Goal: Browse casually

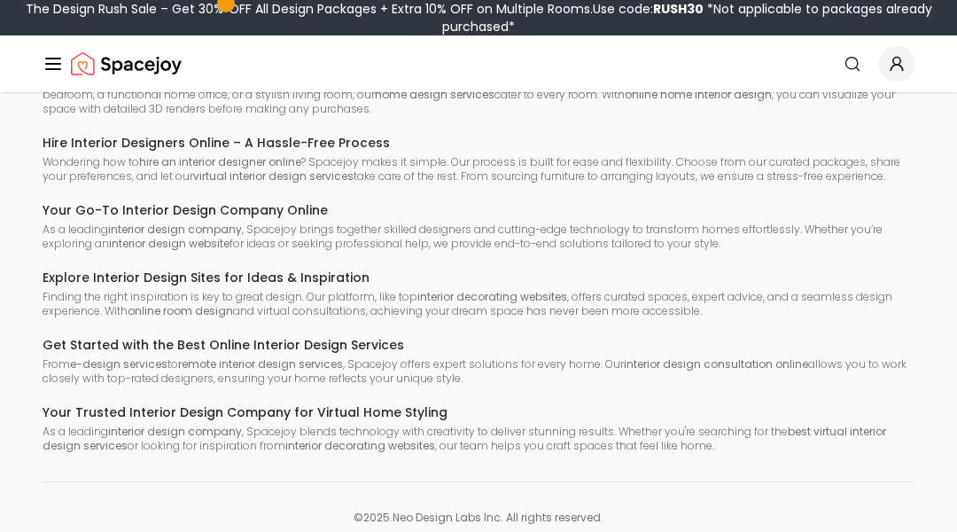
scroll to position [9536, 0]
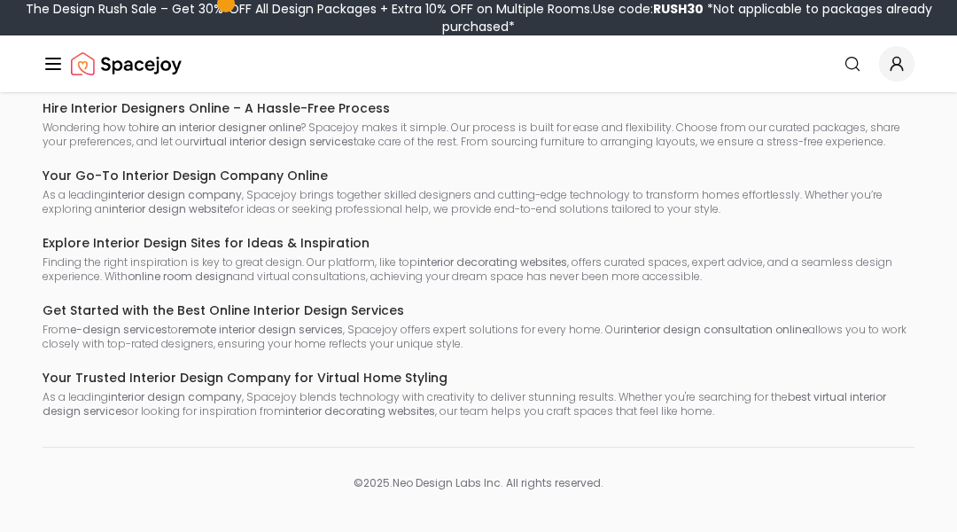
scroll to position [4237, 0]
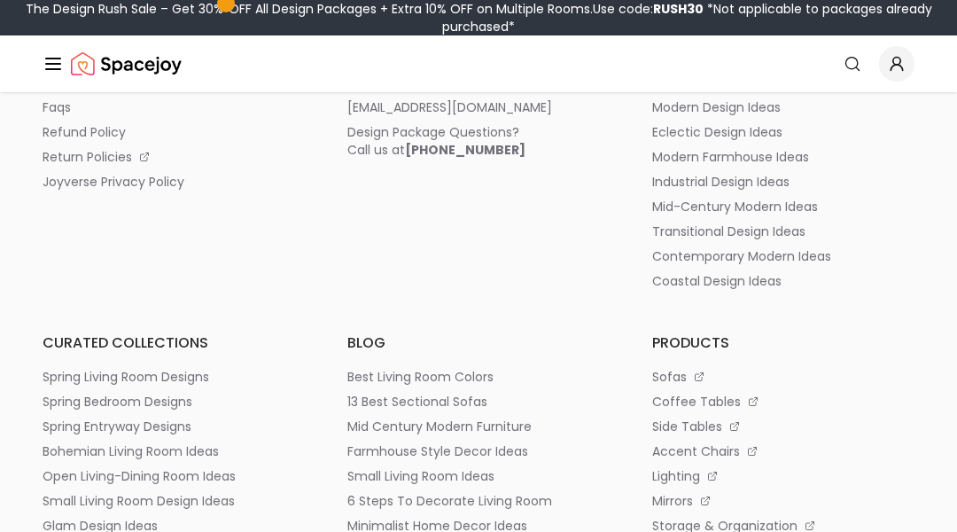
scroll to position [4201, 0]
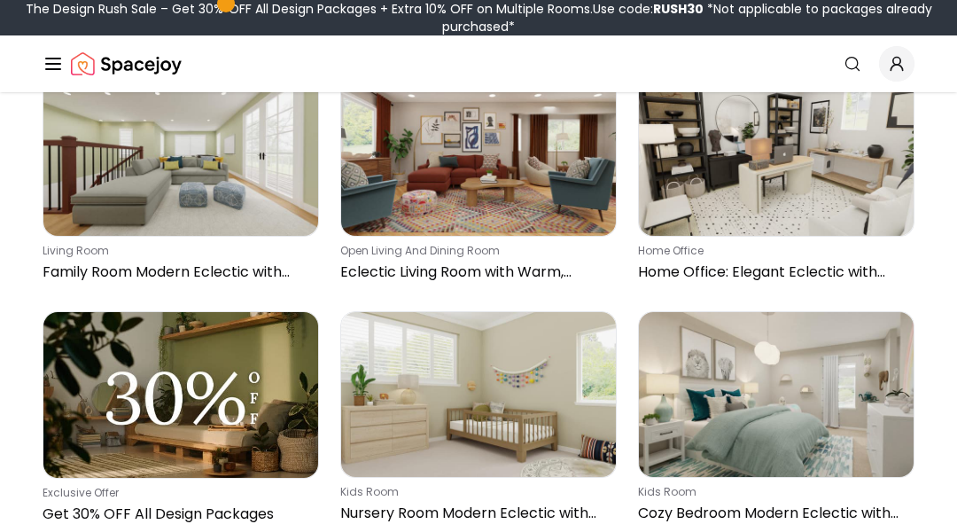
scroll to position [4237, 0]
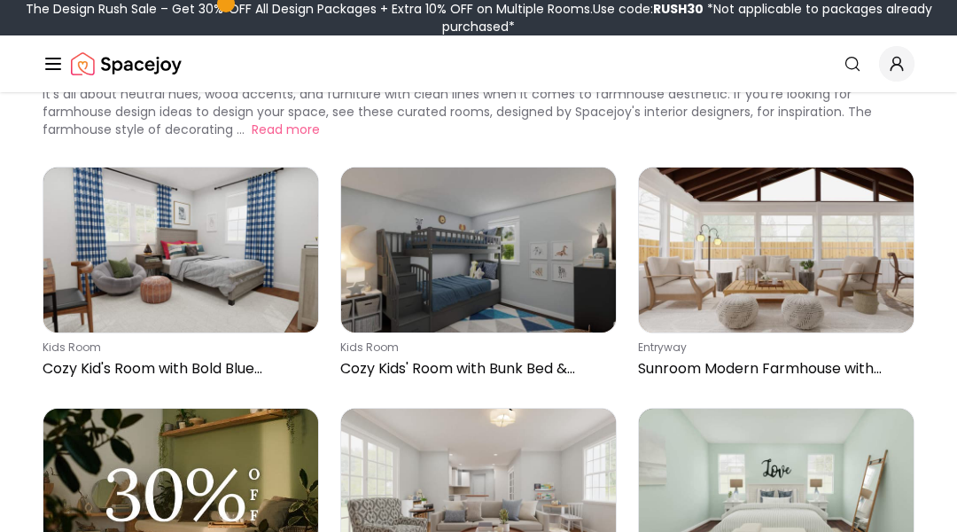
scroll to position [4237, 0]
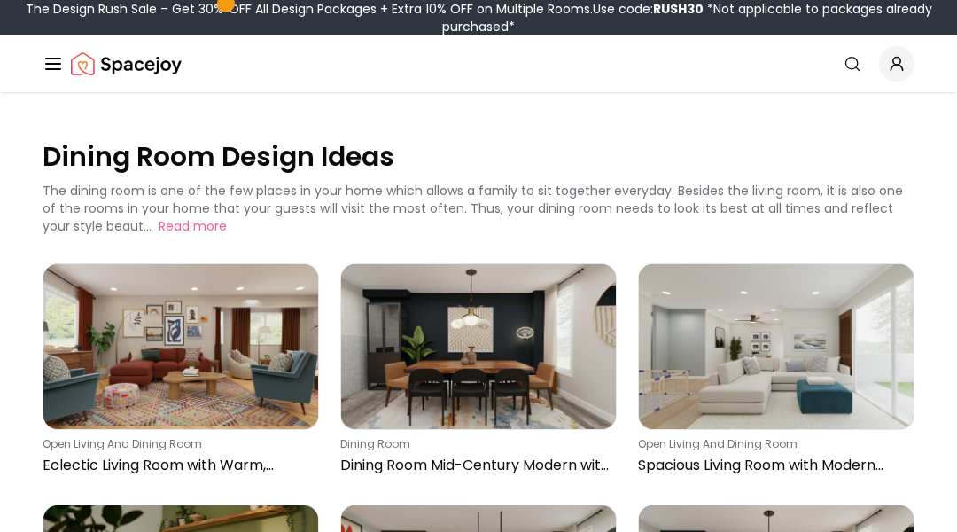
scroll to position [4237, 0]
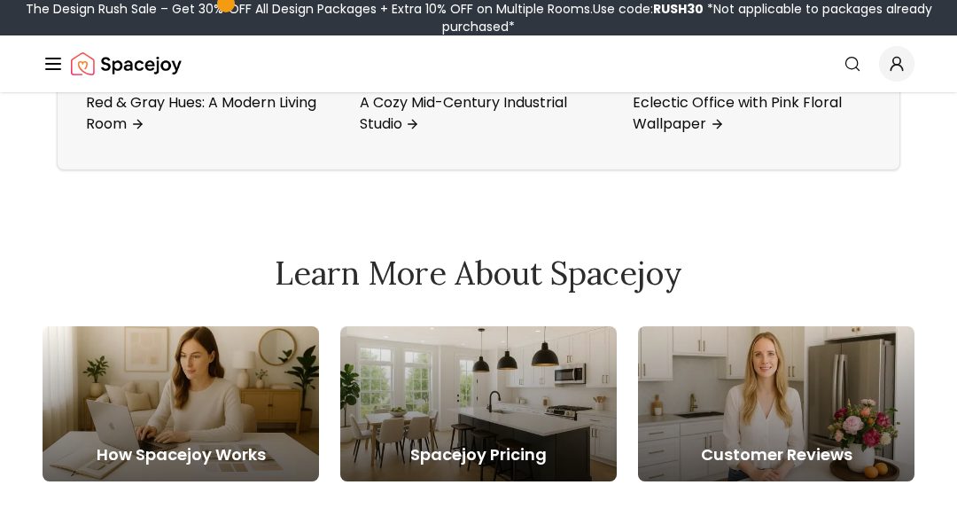
scroll to position [7071, 0]
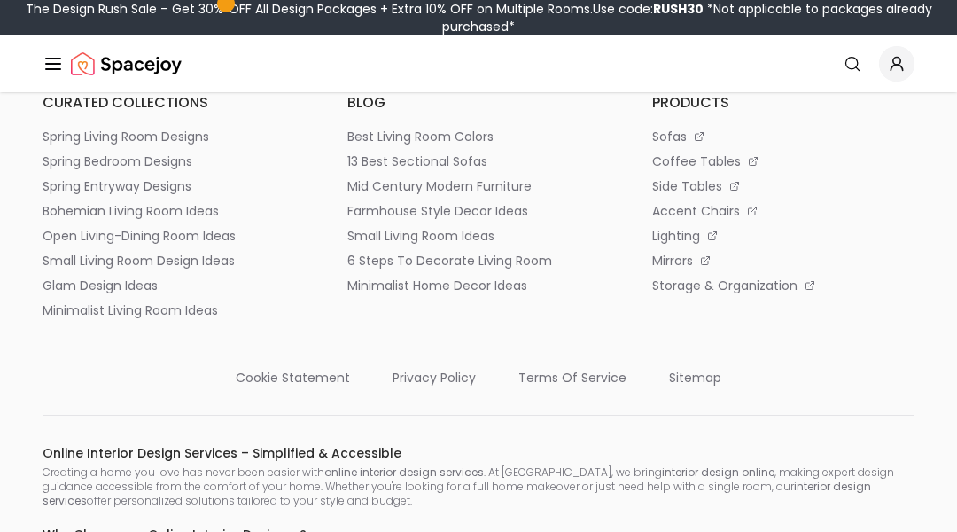
scroll to position [7993, 0]
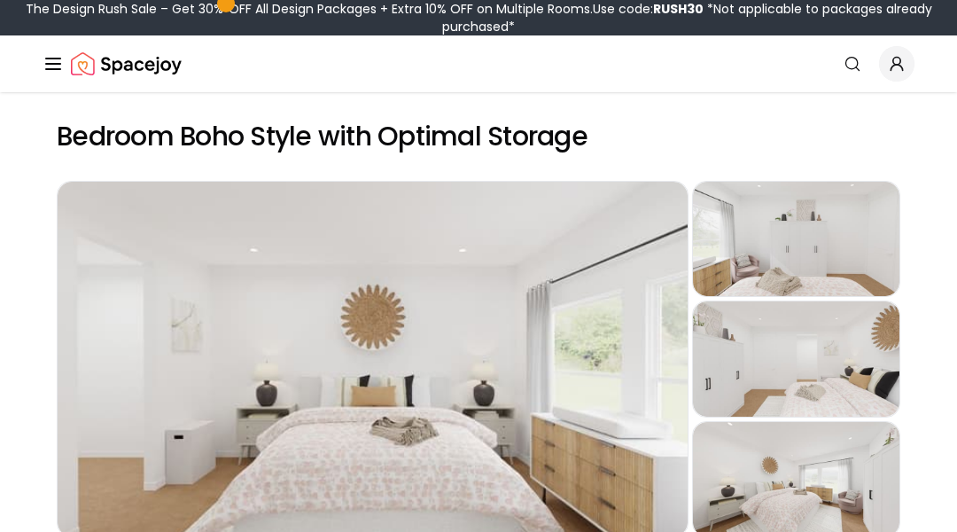
scroll to position [7078, 0]
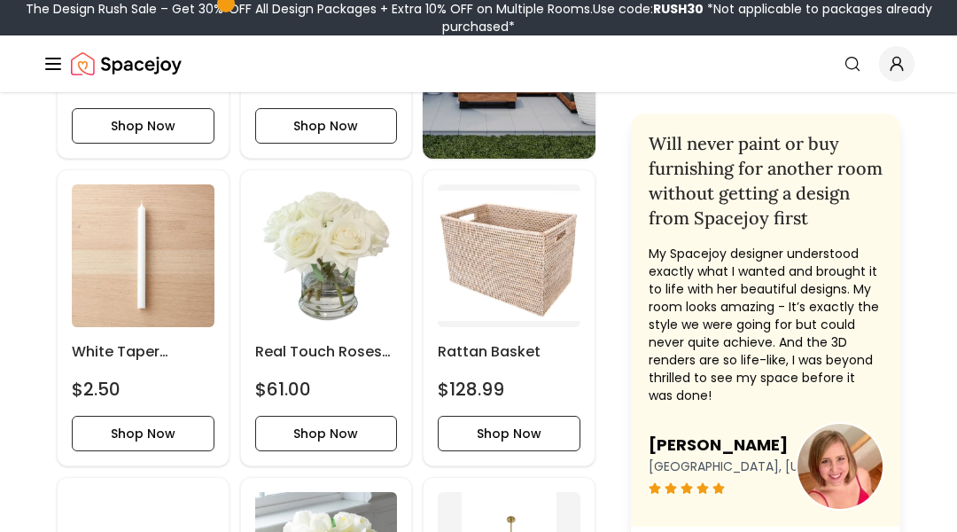
scroll to position [7379, 0]
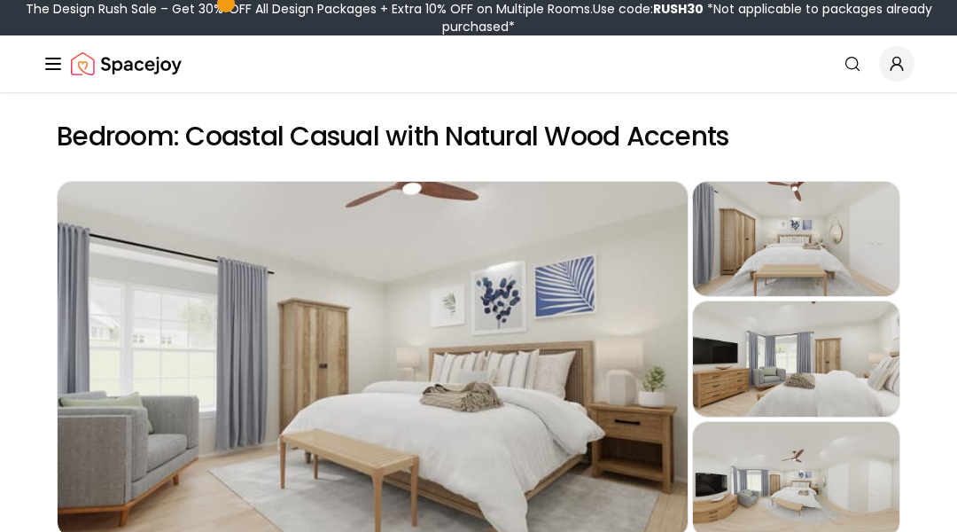
scroll to position [6735, 0]
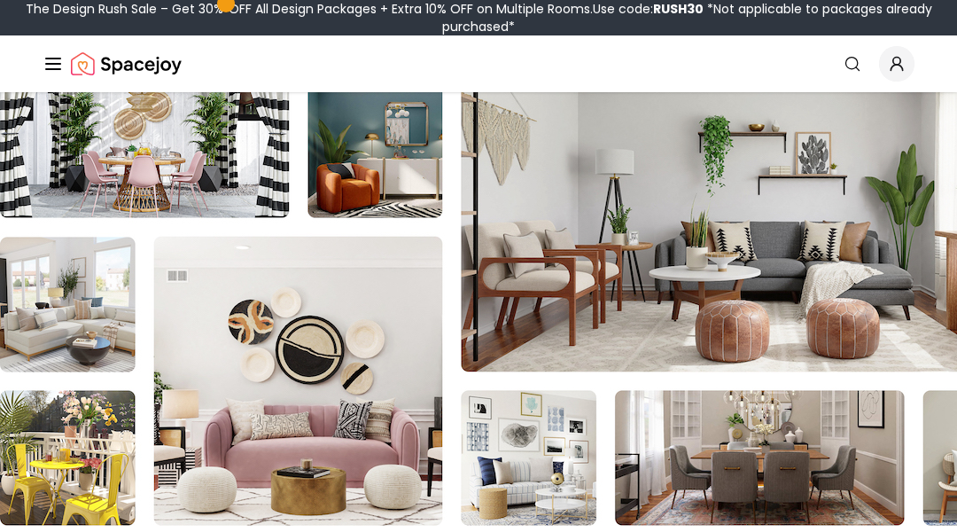
scroll to position [9229, 0]
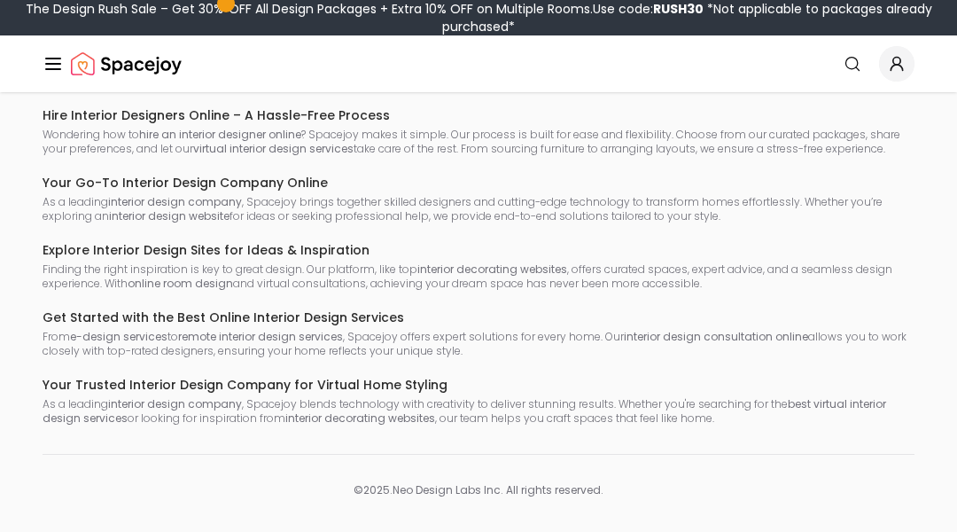
scroll to position [7269, 0]
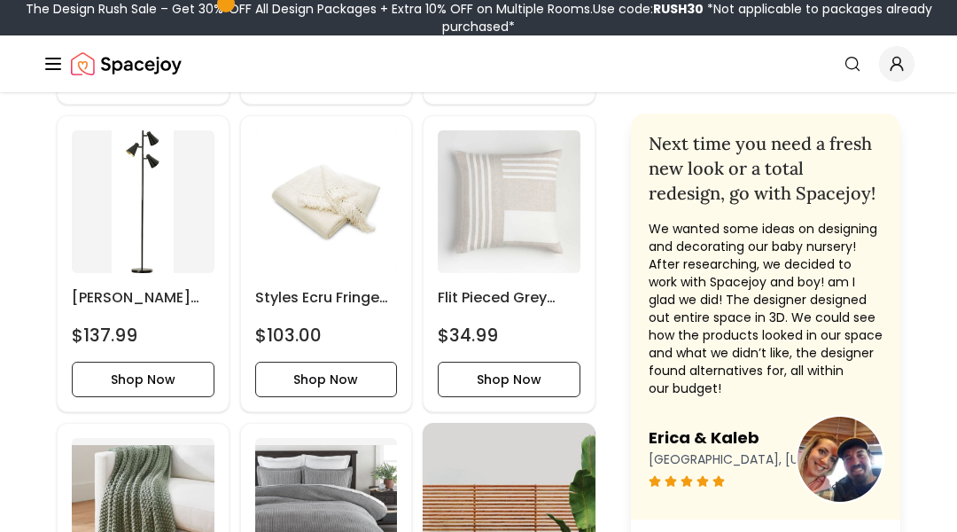
scroll to position [6493, 0]
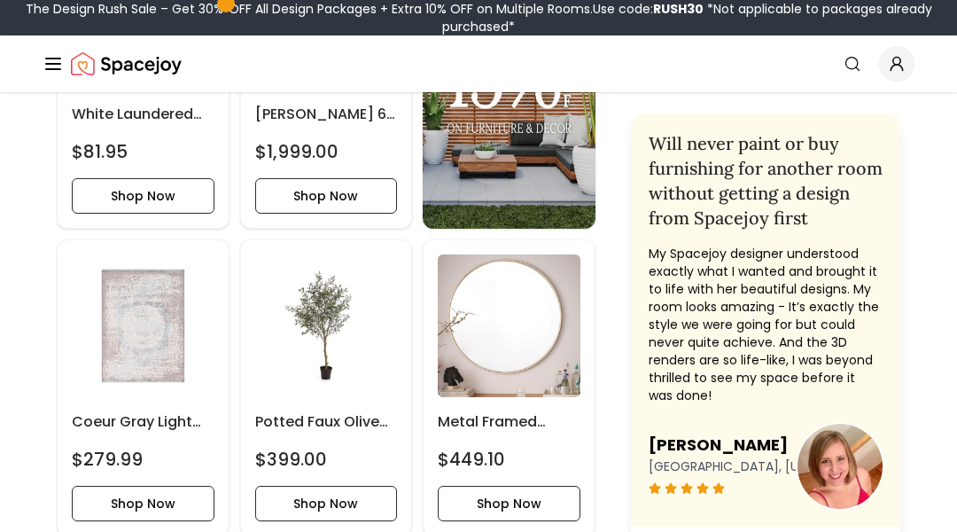
scroll to position [7379, 0]
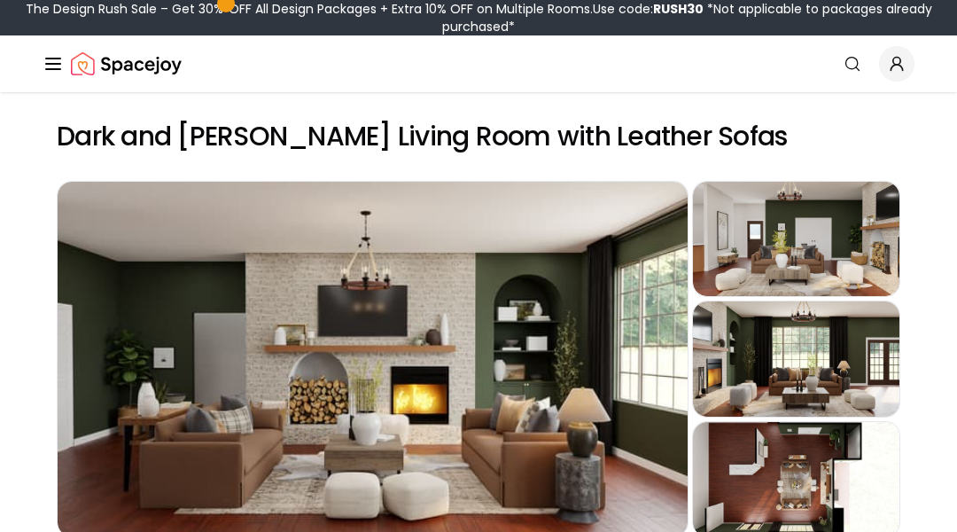
scroll to position [795, 0]
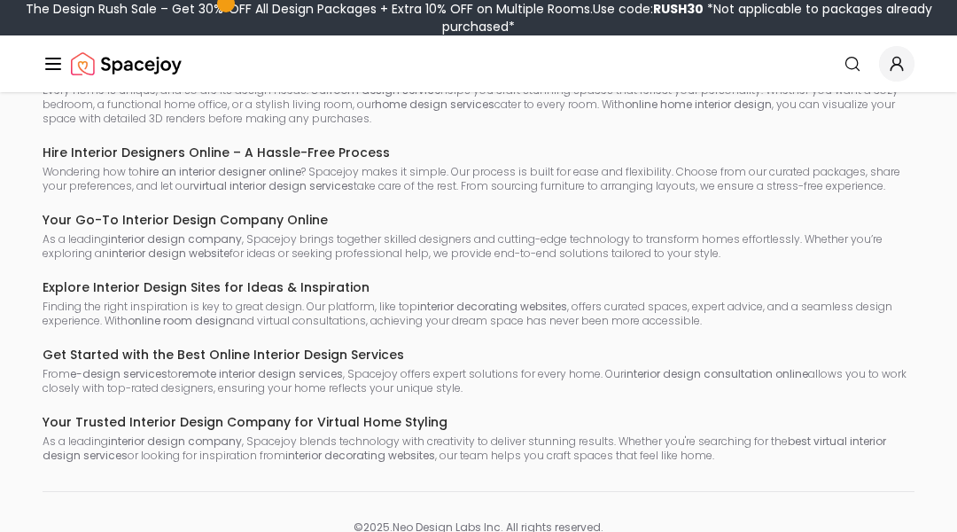
scroll to position [4503, 0]
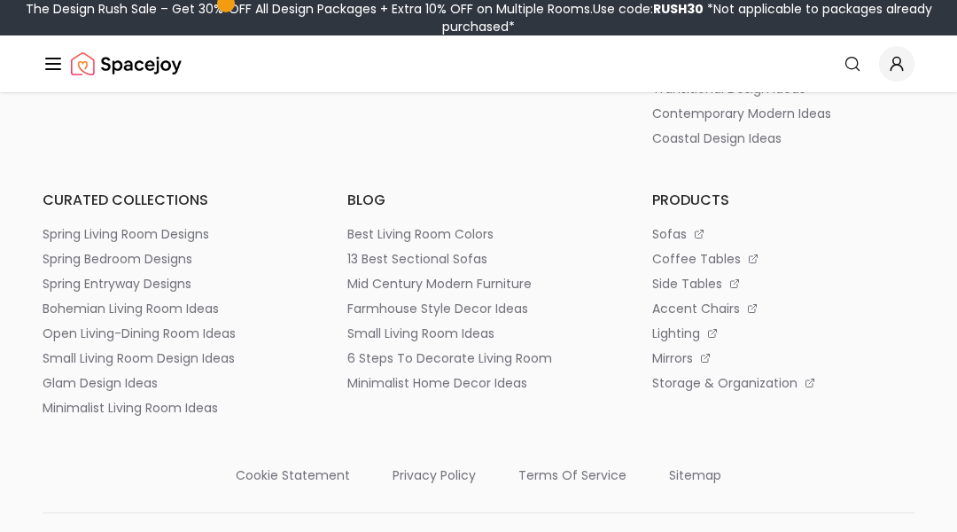
scroll to position [8770, 0]
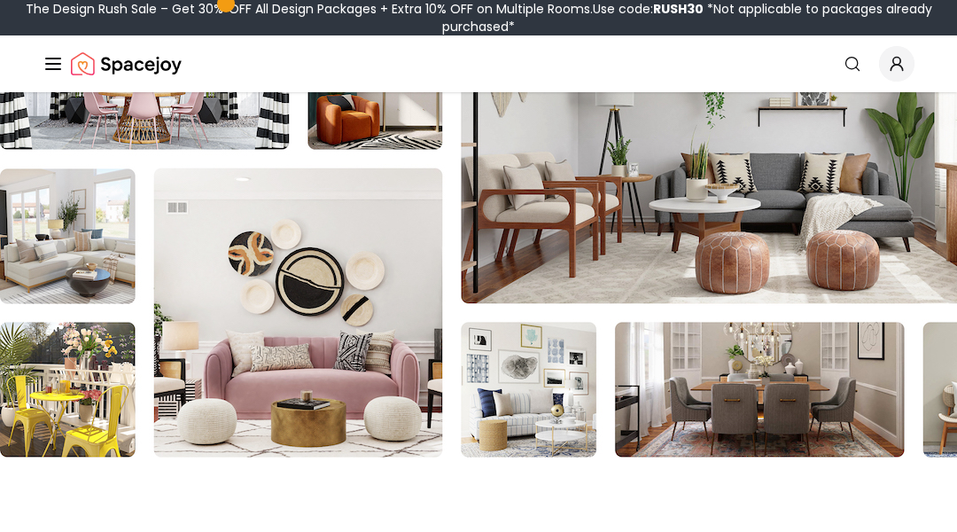
scroll to position [12457, 0]
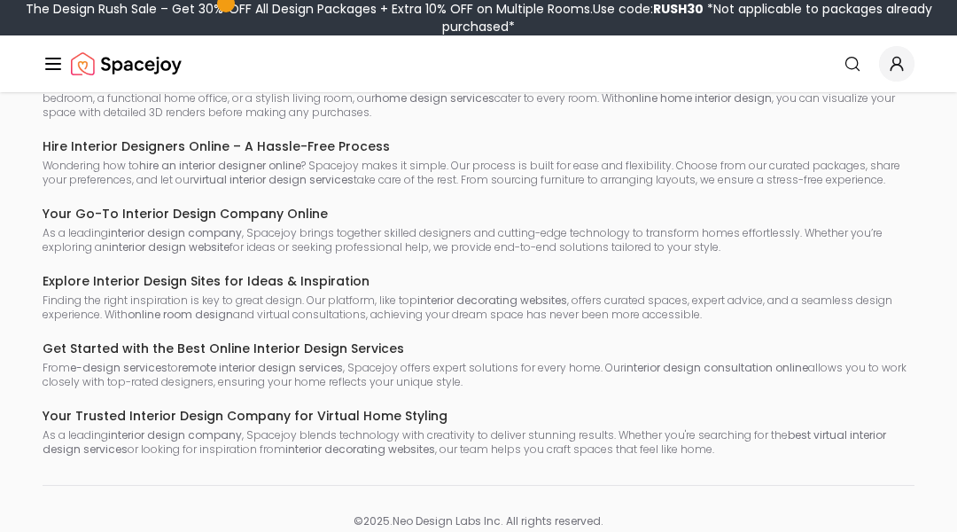
scroll to position [8922, 0]
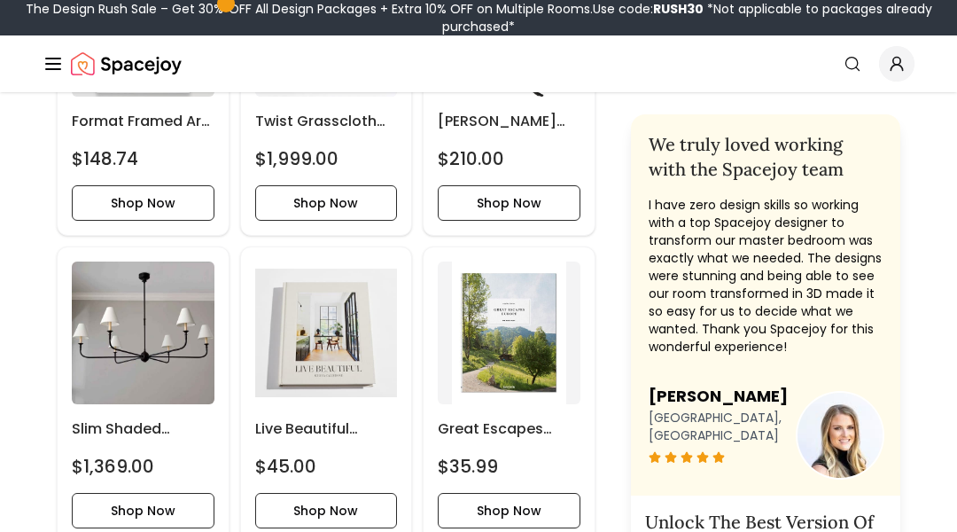
scroll to position [10093, 0]
